Goal: Navigation & Orientation: Find specific page/section

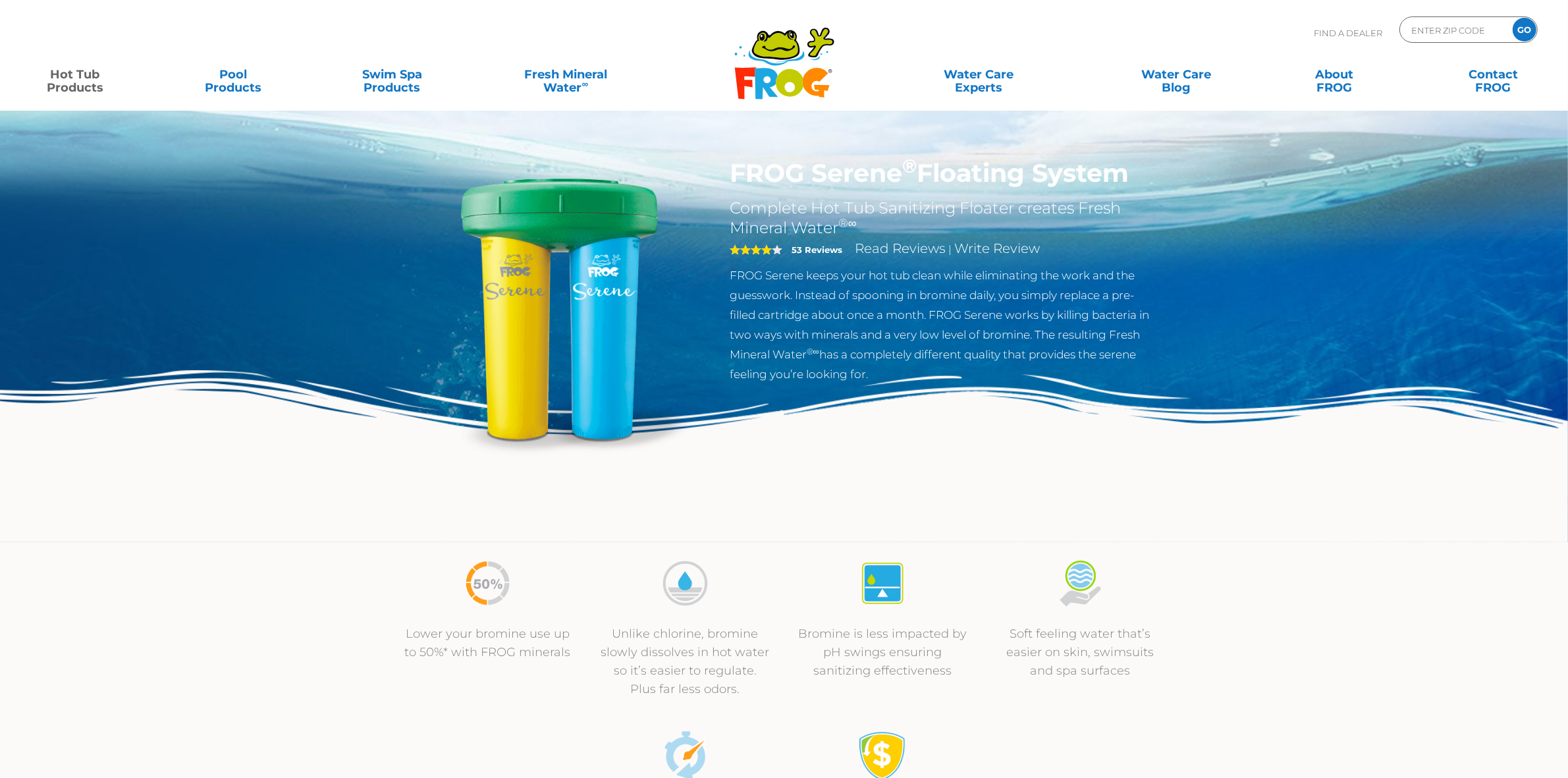
click at [782, 60] on icon ".st130{clip-path:url(#SVGID_2_);fill-rule:evenodd;clip-rule:evenodd;fill:#C3CC0…" at bounding box center [785, 63] width 102 height 74
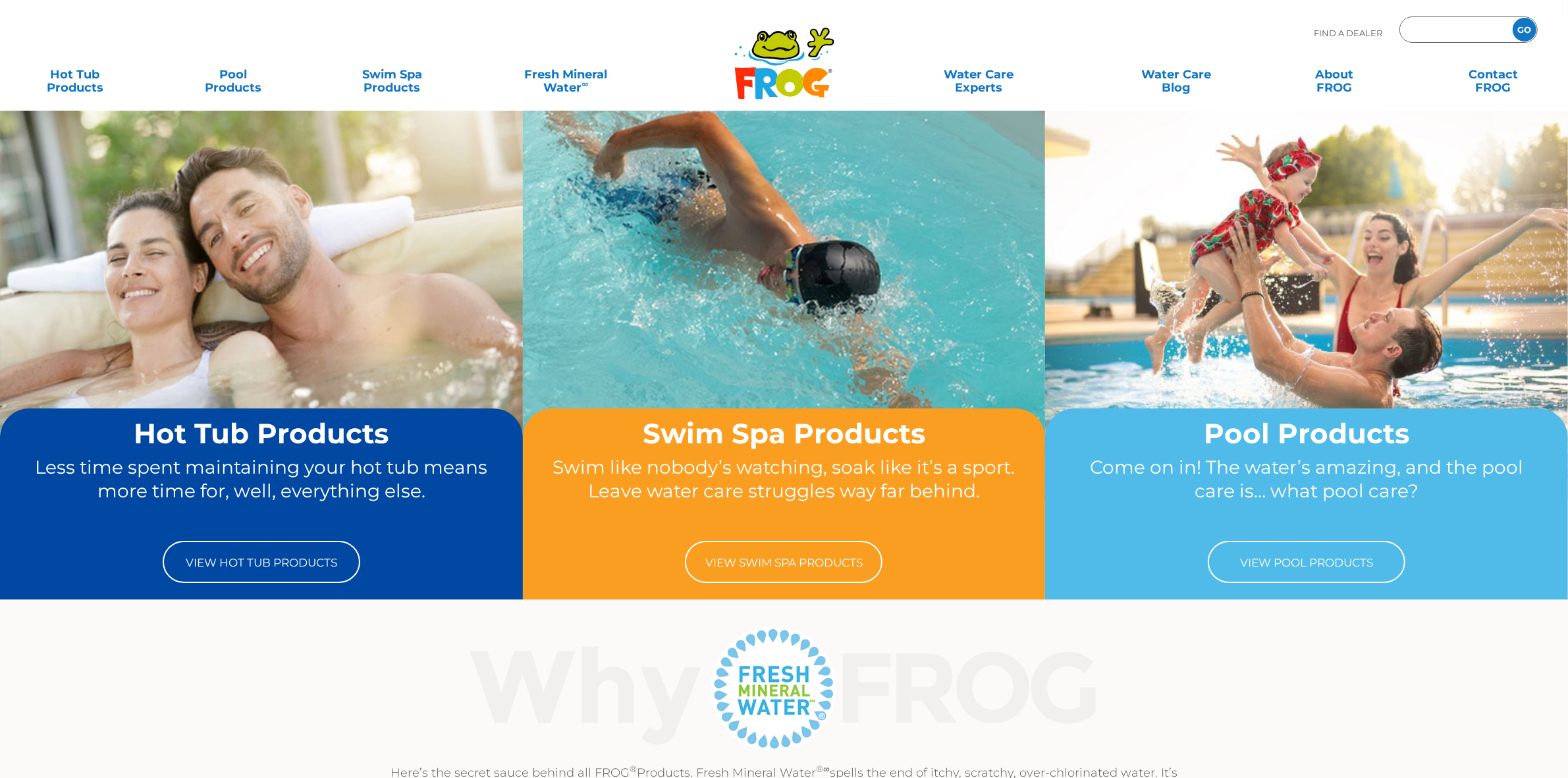
click at [1454, 28] on input "Zip Code Form" at bounding box center [1454, 30] width 89 height 19
type input "81321"
click at [1522, 26] on input "GO" at bounding box center [1524, 29] width 24 height 24
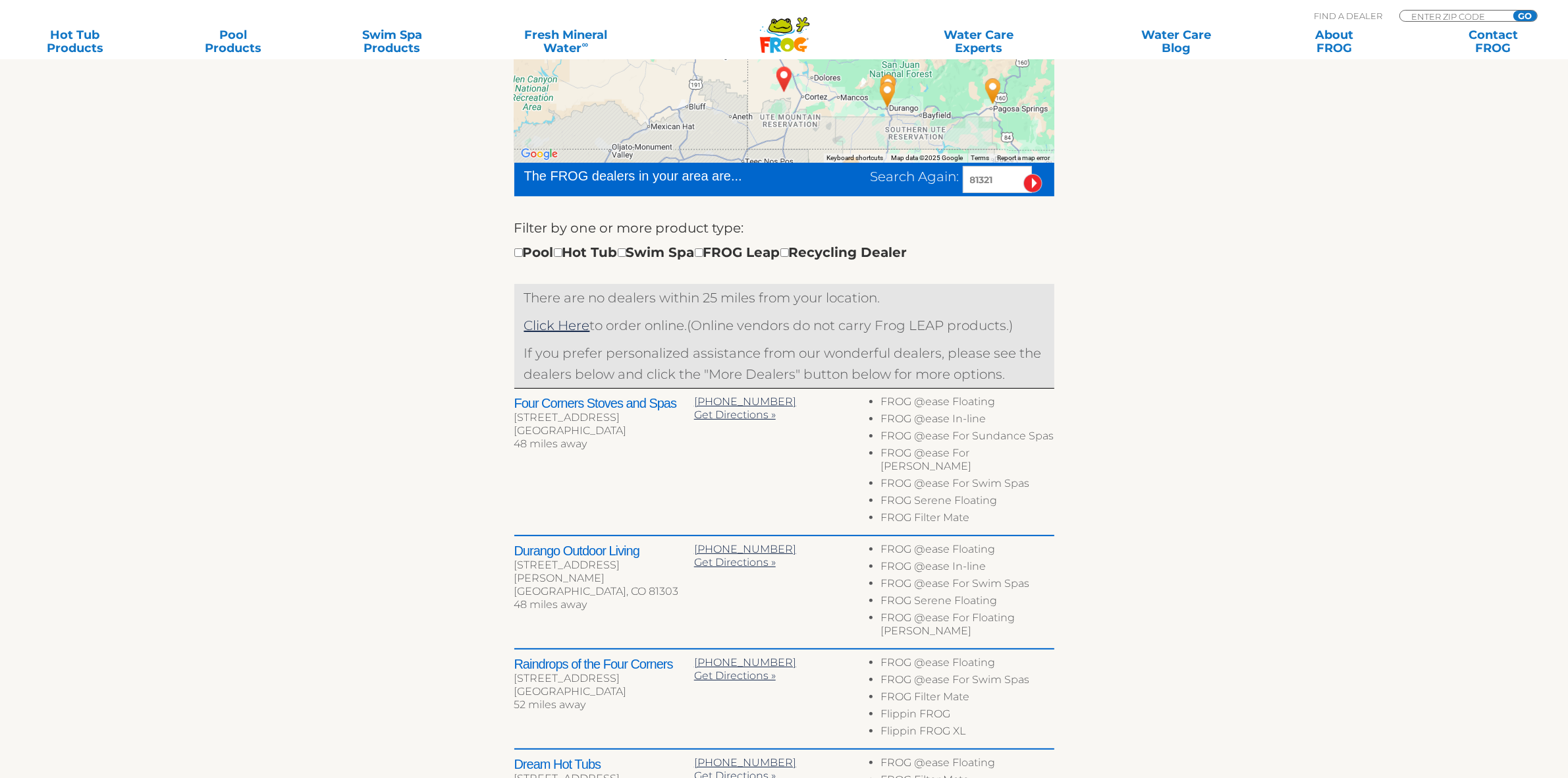
scroll to position [165, 0]
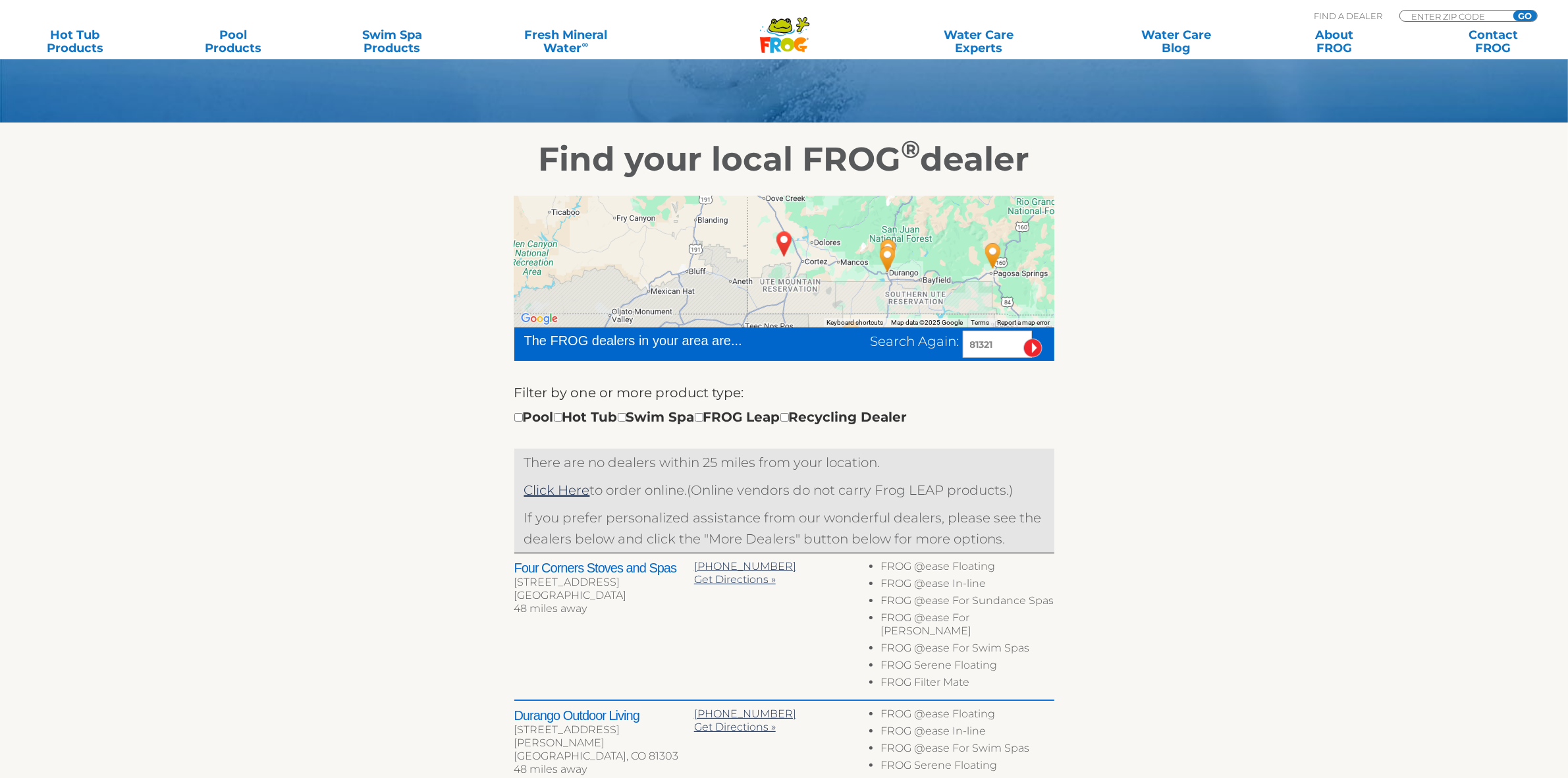
click at [1288, 248] on section "Find your local FROG ® dealer ← Move left → Move right ↑ Move up ↓ Move down + …" at bounding box center [784, 655] width 1568 height 1065
click at [1256, 402] on section "Find your local FROG ® dealer ← Move left → Move right ↑ Move up ↓ Move down + …" at bounding box center [784, 655] width 1568 height 1065
click at [1215, 452] on section "Find your local FROG ® dealer ← Move left → Move right ↑ Move up ↓ Move down + …" at bounding box center [784, 655] width 1568 height 1065
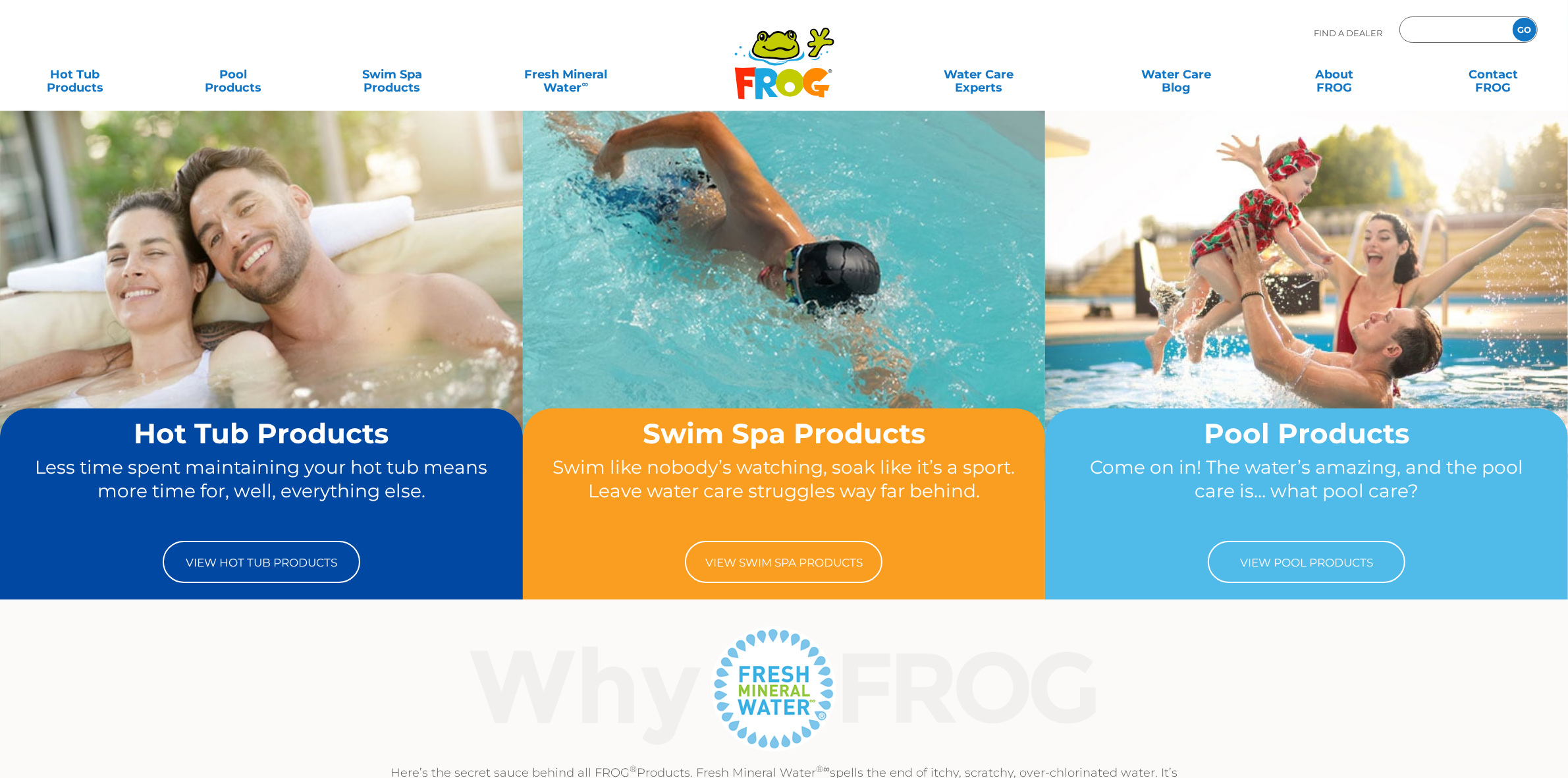
click at [1424, 31] on input "Zip Code Form" at bounding box center [1454, 30] width 89 height 19
type input "ENTER ZIP CODE"
click at [1424, 28] on input "Zip Code Form" at bounding box center [1454, 30] width 89 height 19
click at [1439, 34] on input "Zip Code Form" at bounding box center [1454, 30] width 89 height 19
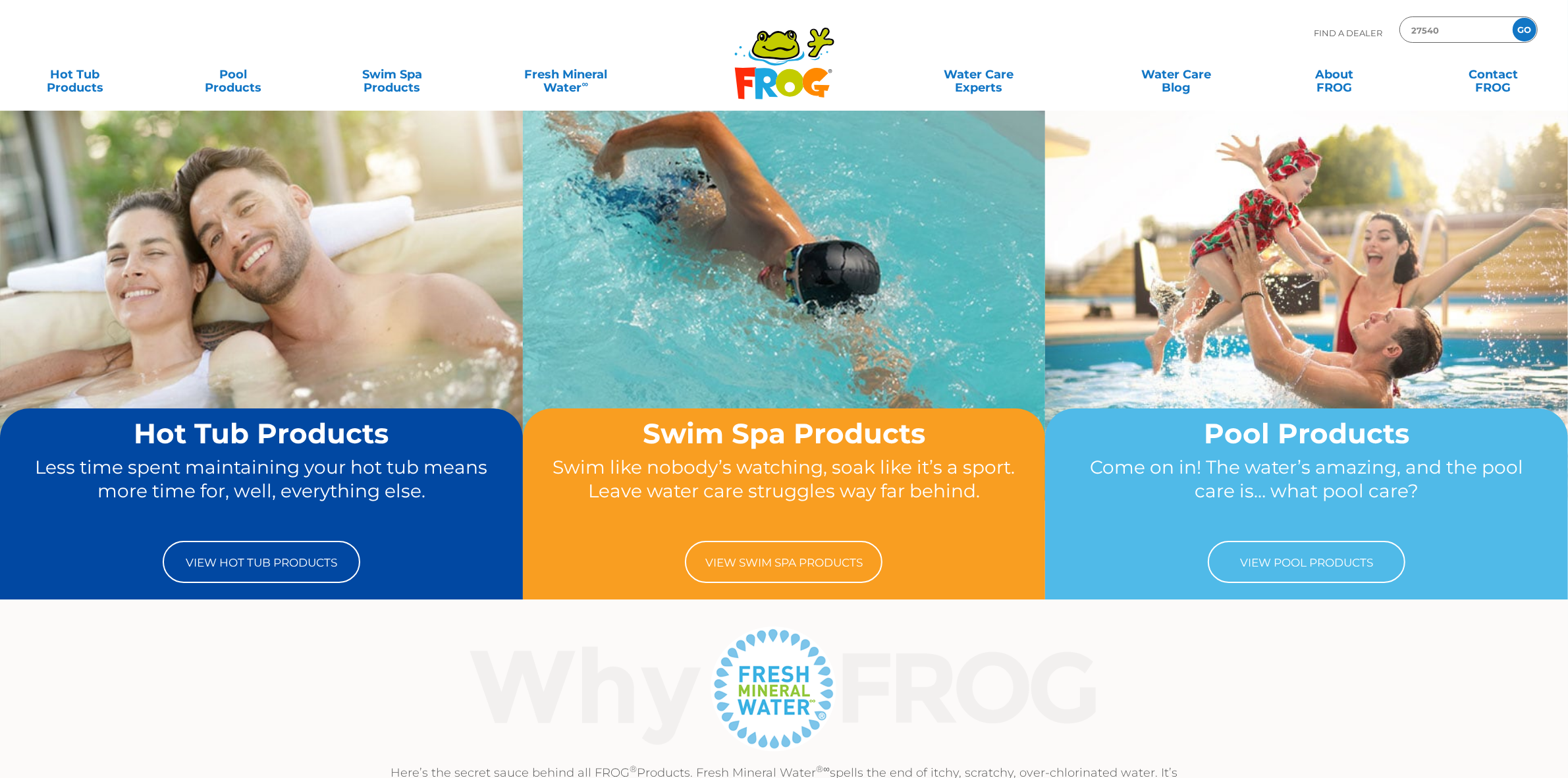
type input "27540"
click at [1519, 25] on input "GO" at bounding box center [1524, 29] width 24 height 24
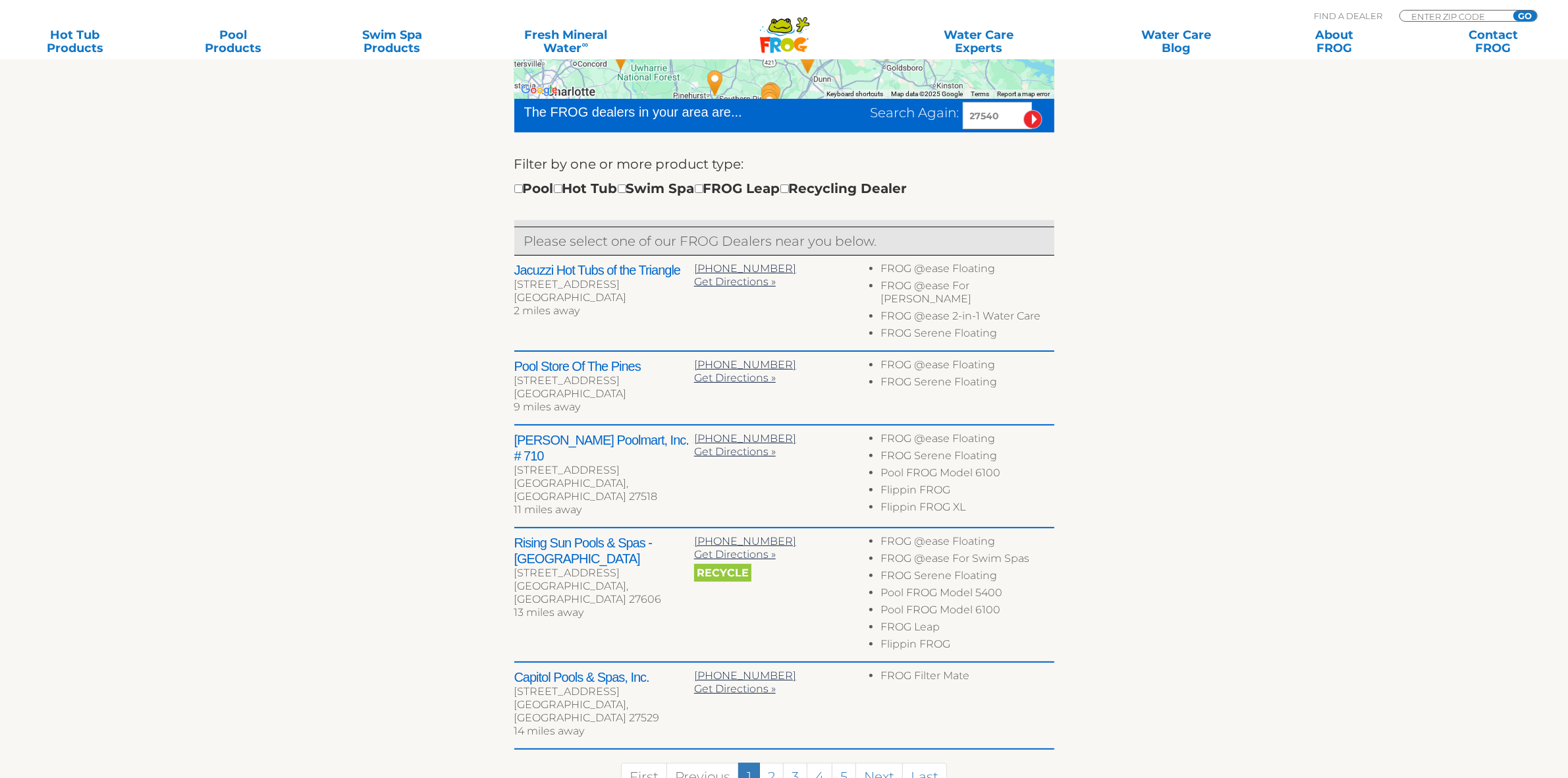
scroll to position [412, 0]
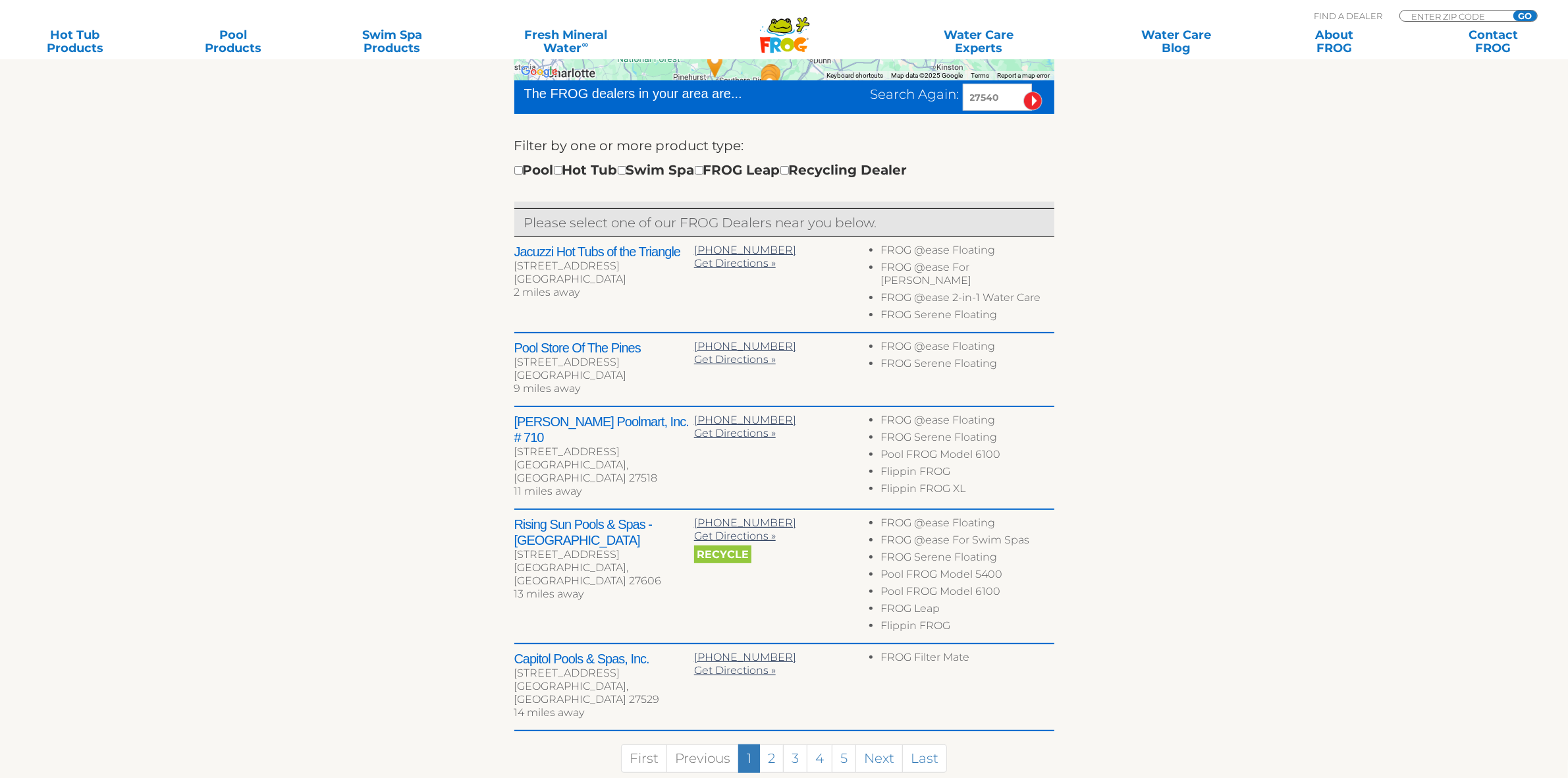
click at [1150, 389] on div "← Move left → Move right ↑ Move up ↓ Move down + Zoom in - Zoom out Home Jump l…" at bounding box center [784, 368] width 810 height 873
click at [1173, 402] on div "← Move left → Move right ↑ Move up ↓ Move down + Zoom in - Zoom out Home Jump l…" at bounding box center [784, 368] width 810 height 873
click at [1187, 410] on div "← Move left → Move right ↑ Move up ↓ Move down + Zoom in - Zoom out Home Jump l…" at bounding box center [784, 368] width 810 height 873
click at [1265, 239] on section "Find your local FROG ® dealer ← Move left → Move right ↑ Move up ↓ Move down + …" at bounding box center [784, 340] width 1568 height 928
click at [999, 102] on input "27540" at bounding box center [997, 98] width 69 height 27
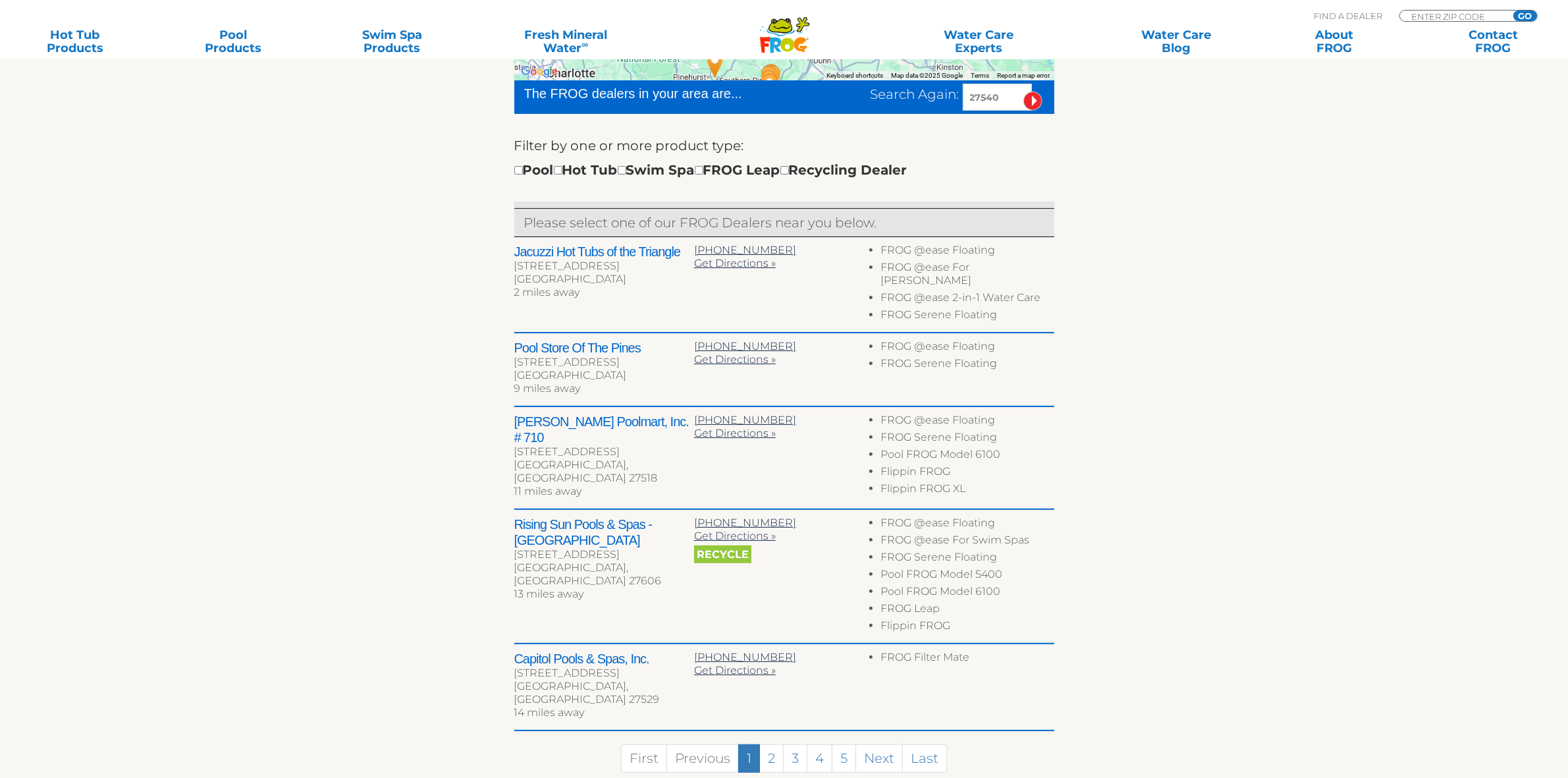
drag, startPoint x: 1005, startPoint y: 96, endPoint x: 949, endPoint y: 99, distance: 56.1
click at [949, 99] on div "Search Again: 27540" at bounding box center [962, 98] width 183 height 27
drag, startPoint x: 1396, startPoint y: 311, endPoint x: 1397, endPoint y: 300, distance: 11.0
click at [1396, 311] on section "Find your local FROG ® dealer ← Move left → Move right ↑ Move up ↓ Move down + …" at bounding box center [784, 340] width 1568 height 928
click at [1276, 348] on section "Find your local FROG ® dealer ← Move left → Move right ↑ Move up ↓ Move down + …" at bounding box center [784, 340] width 1568 height 928
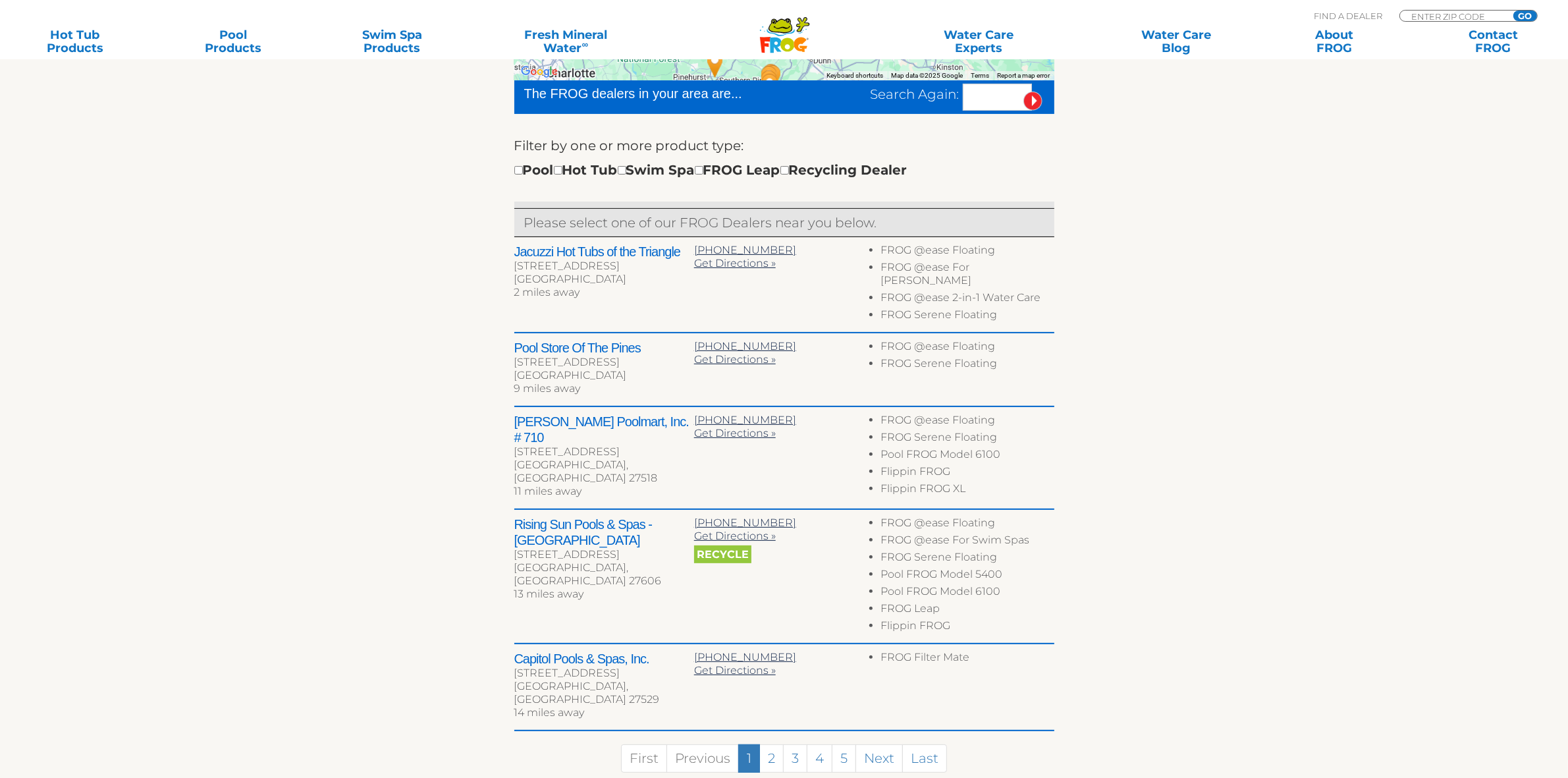
click at [1255, 368] on section "Find your local FROG ® dealer ← Move left → Move right ↑ Move up ↓ Move down + …" at bounding box center [784, 340] width 1568 height 928
click at [1227, 363] on section "Find your local FROG ® dealer ← Move left → Move right ↑ Move up ↓ Move down + …" at bounding box center [784, 340] width 1568 height 928
click at [1237, 384] on section "Find your local FROG ® dealer ← Move left → Move right ↑ Move up ↓ Move down + …" at bounding box center [784, 340] width 1568 height 928
click at [1209, 389] on section "Find your local FROG ® dealer ← Move left → Move right ↑ Move up ↓ Move down + …" at bounding box center [784, 340] width 1568 height 928
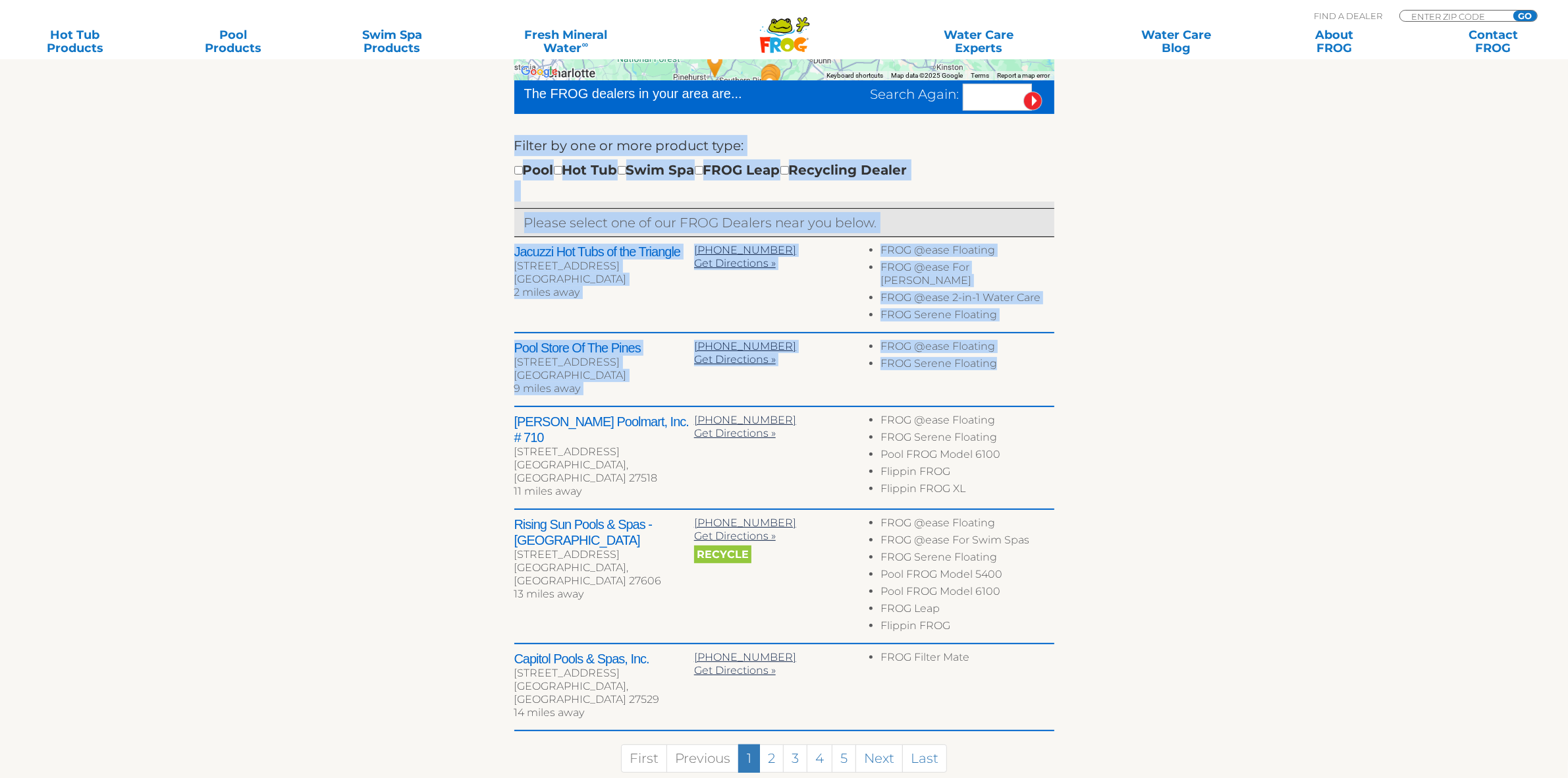
drag, startPoint x: 1144, startPoint y: 180, endPoint x: 1222, endPoint y: 350, distance: 187.0
click at [1212, 367] on section "Find your local FROG ® dealer ← Move left → Move right ↑ Move up ↓ Move down + …" at bounding box center [784, 340] width 1568 height 928
click at [1228, 346] on section "Find your local FROG ® dealer ← Move left → Move right ↑ Move up ↓ Move down + …" at bounding box center [784, 340] width 1568 height 928
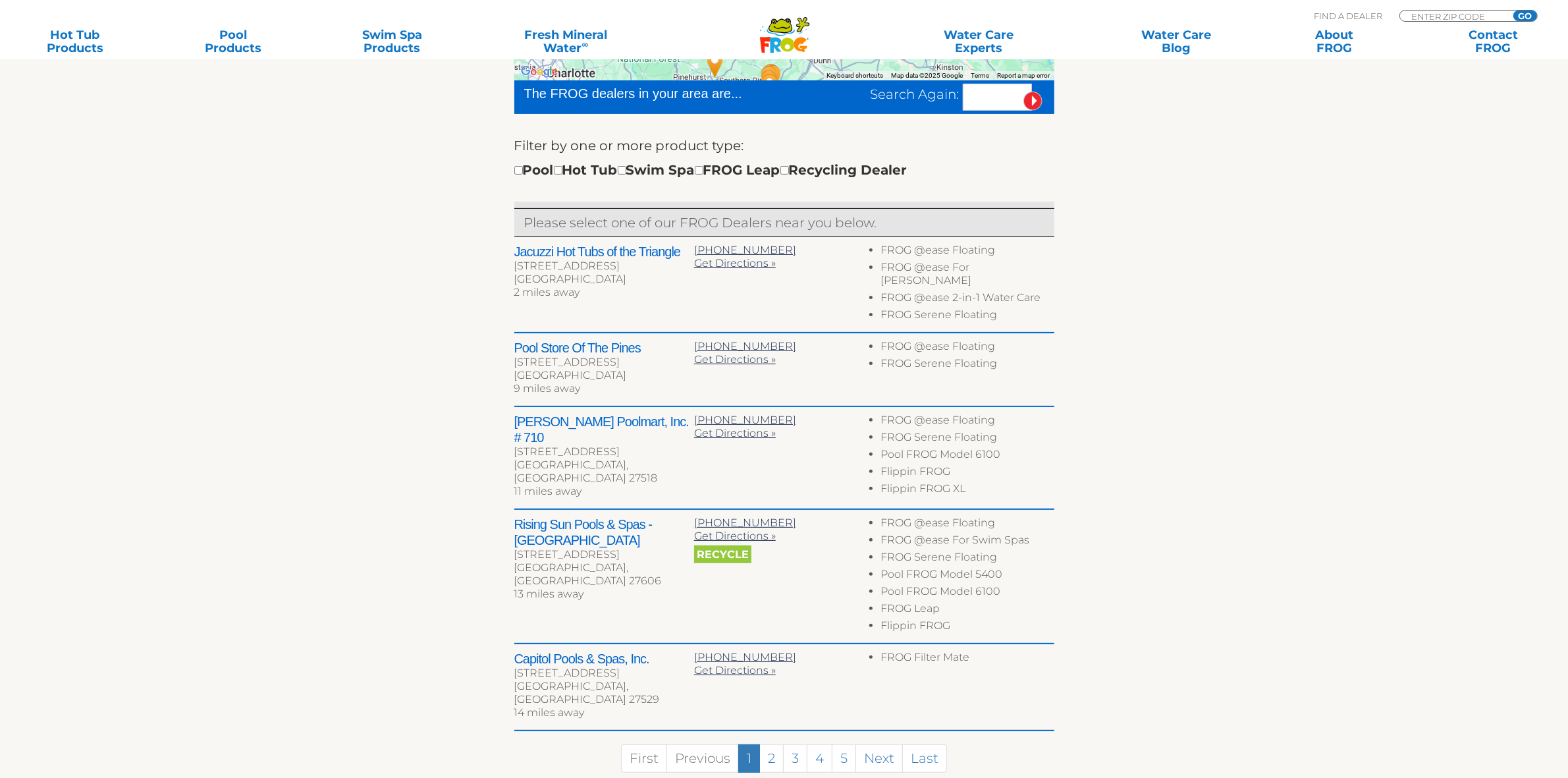
click at [1198, 263] on section "Find your local FROG ® dealer ← Move left → Move right ↑ Move up ↓ Move down + …" at bounding box center [784, 340] width 1568 height 928
click at [1250, 538] on section "Find your local FROG ® dealer ← Move left → Move right ↑ Move up ↓ Move down + …" at bounding box center [784, 340] width 1568 height 928
click at [1213, 475] on section "Find your local FROG ® dealer ← Move left → Move right ↑ Move up ↓ Move down + …" at bounding box center [784, 340] width 1568 height 928
